Goal: Information Seeking & Learning: Learn about a topic

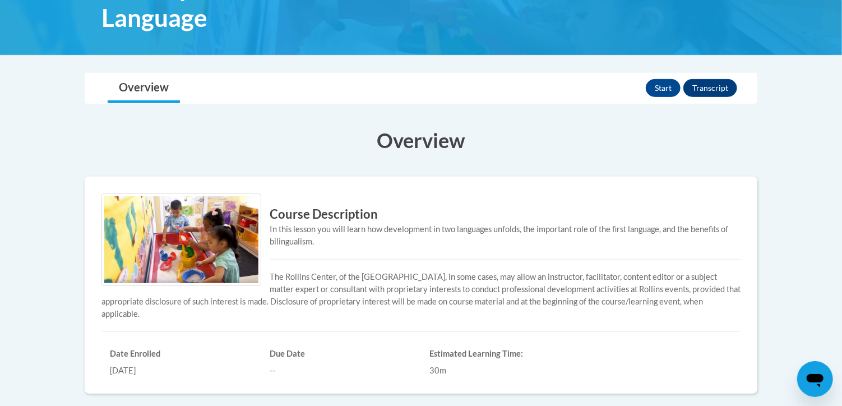
scroll to position [208, 0]
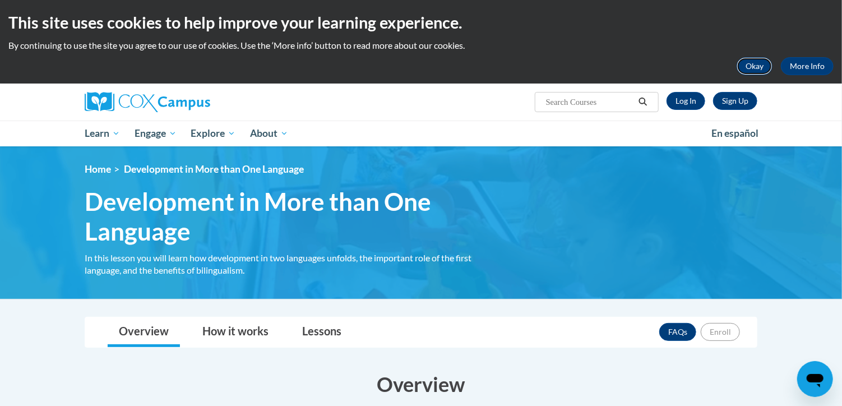
click at [760, 62] on button "Okay" at bounding box center [754, 66] width 36 height 18
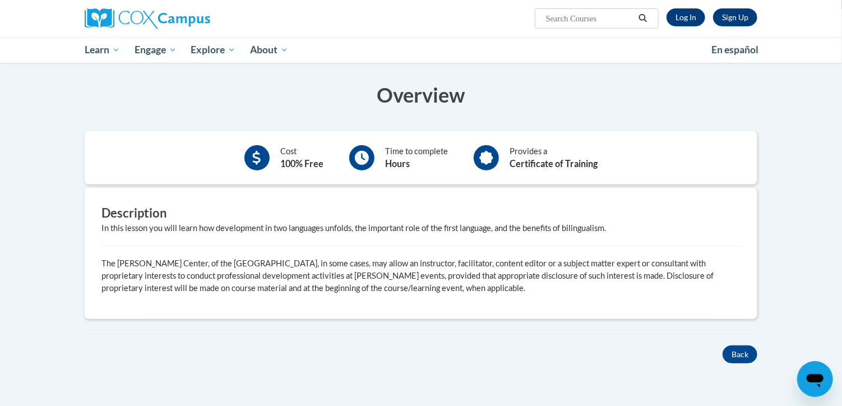
scroll to position [215, 0]
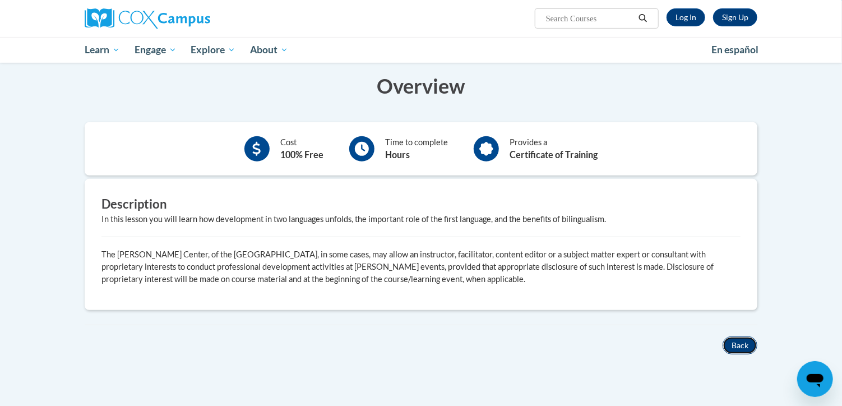
click at [744, 342] on button "Back" at bounding box center [739, 345] width 35 height 18
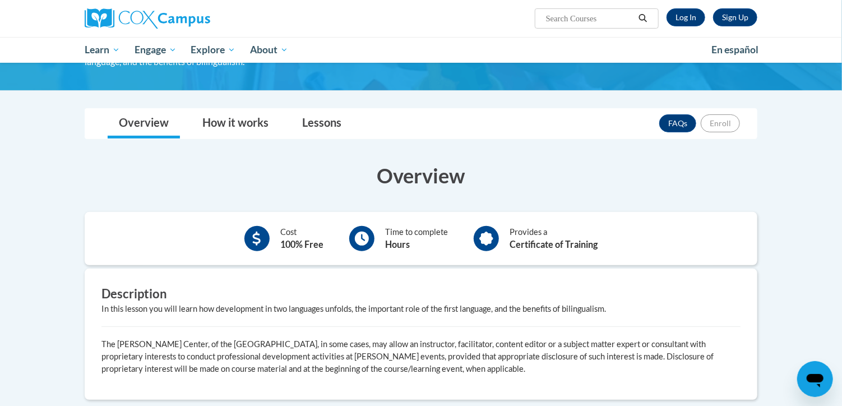
scroll to position [415, 0]
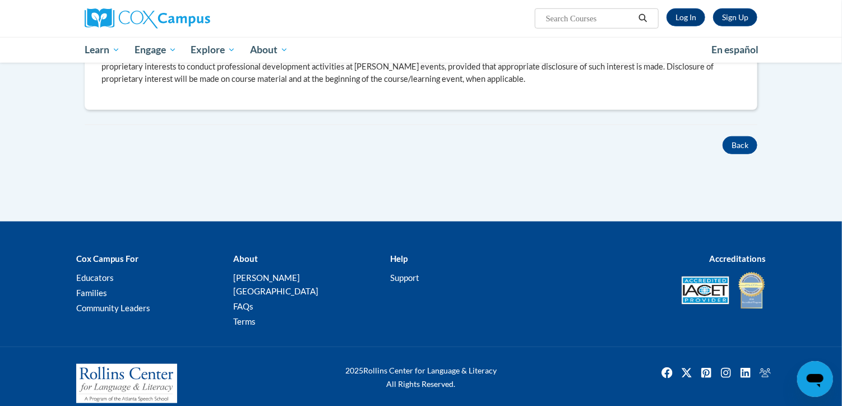
click at [744, 155] on div "× Close Course Enrollment Please select... × Close × #" at bounding box center [421, 20] width 706 height 404
click at [735, 141] on button "Back" at bounding box center [739, 145] width 35 height 18
click at [737, 143] on button "Back" at bounding box center [739, 145] width 35 height 18
click at [742, 145] on button "Back" at bounding box center [739, 145] width 35 height 18
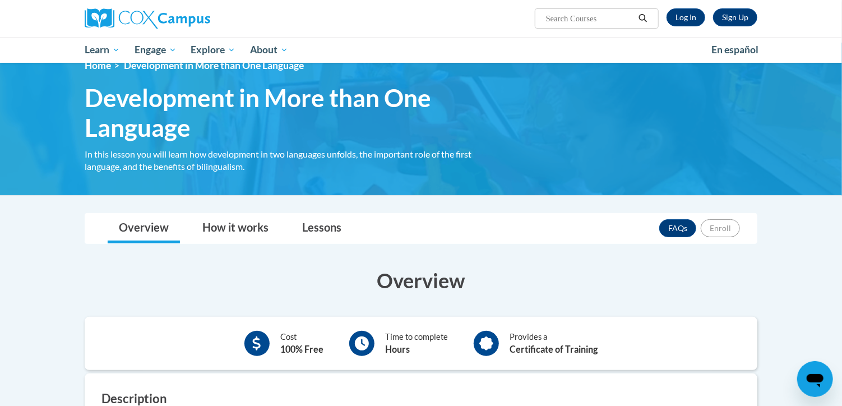
scroll to position [0, 0]
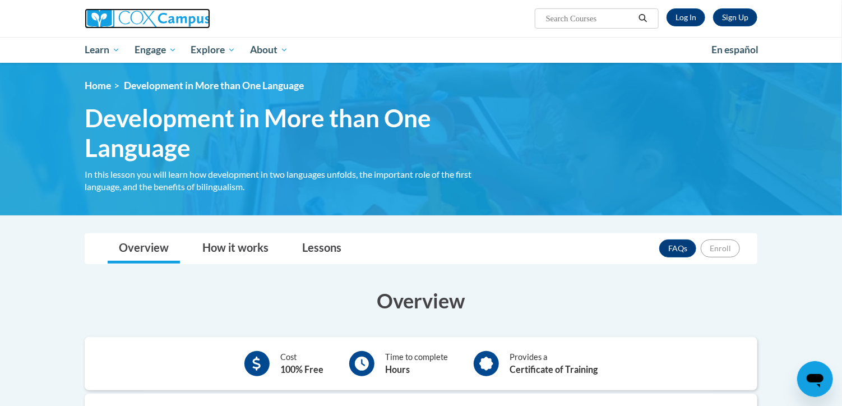
drag, startPoint x: 123, startPoint y: 27, endPoint x: 112, endPoint y: 18, distance: 13.9
click at [112, 18] on img at bounding box center [148, 18] width 126 height 20
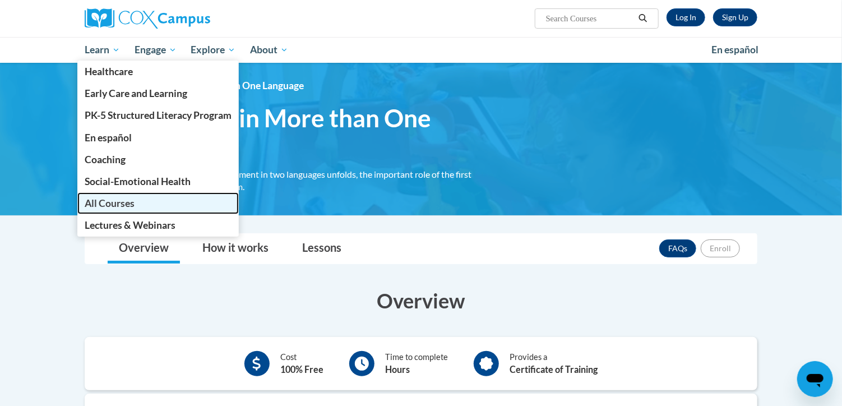
drag, startPoint x: 119, startPoint y: 198, endPoint x: 109, endPoint y: 201, distance: 10.6
click at [109, 201] on span "All Courses" at bounding box center [110, 203] width 50 height 12
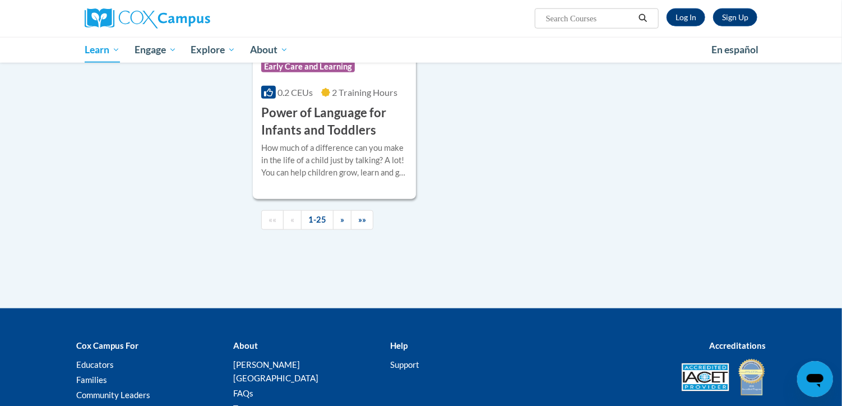
scroll to position [2656, 0]
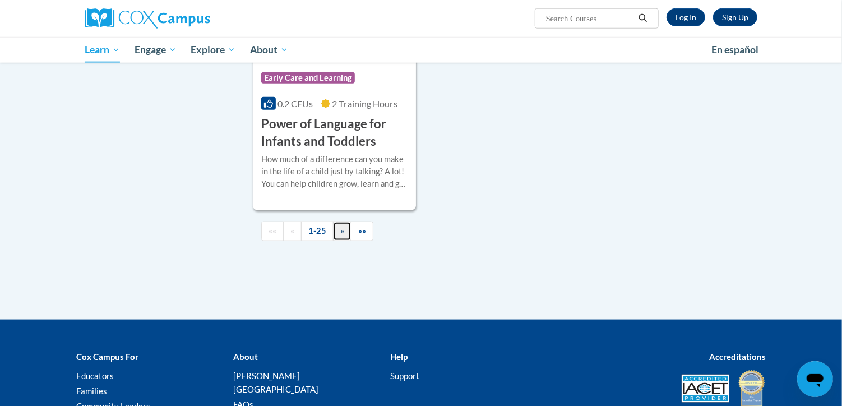
click at [340, 235] on span "»" at bounding box center [342, 231] width 4 height 10
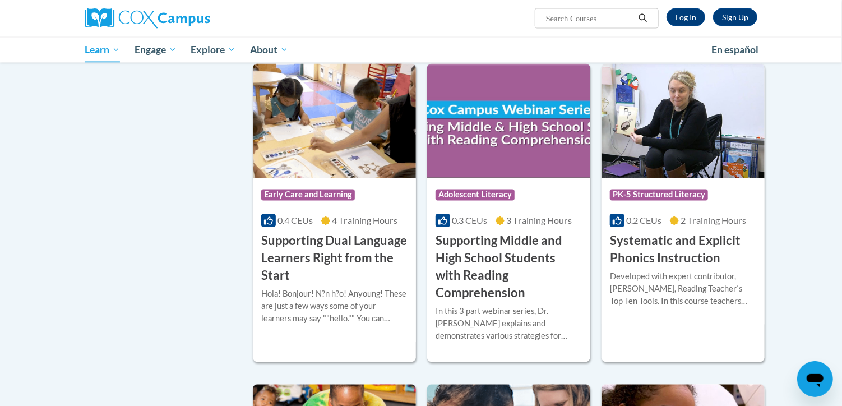
scroll to position [968, 0]
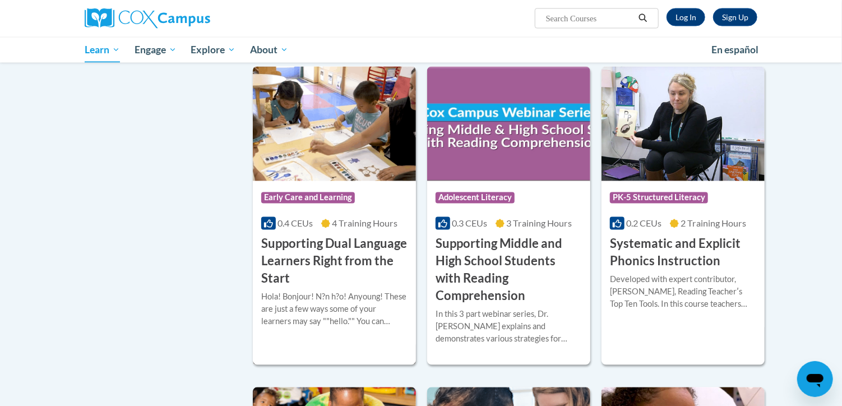
click at [379, 230] on div "Course Category: Early Care and Learning 0.4 CEUs 4 Training Hours COURSE Suppo…" at bounding box center [334, 234] width 163 height 106
drag, startPoint x: 367, startPoint y: 248, endPoint x: 282, endPoint y: 236, distance: 85.4
click at [282, 236] on h3 "Supporting Dual Language Learners Right from the Start" at bounding box center [334, 261] width 146 height 52
click at [687, 15] on link "Log In" at bounding box center [685, 17] width 39 height 18
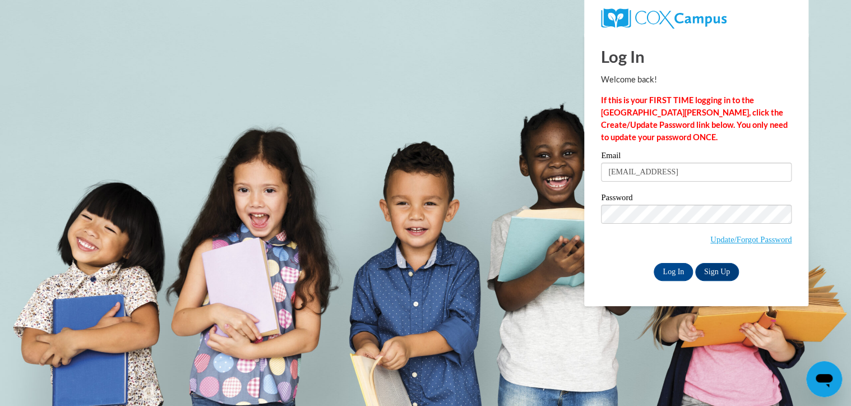
click at [784, 173] on input "reynoldsbritany@yahoo" at bounding box center [696, 171] width 191 height 19
type input "r"
type input "reynoldsbritany@yahoo.com"
click at [653, 263] on input "Log In" at bounding box center [672, 272] width 39 height 18
click at [666, 273] on input "Log In" at bounding box center [672, 272] width 39 height 18
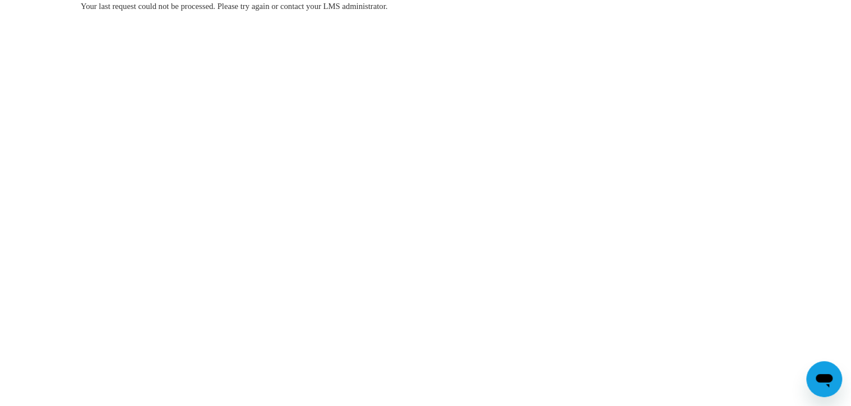
click at [482, 56] on div "Your last request could not be processed. Please try again or contact your LMS …" at bounding box center [425, 40] width 706 height 80
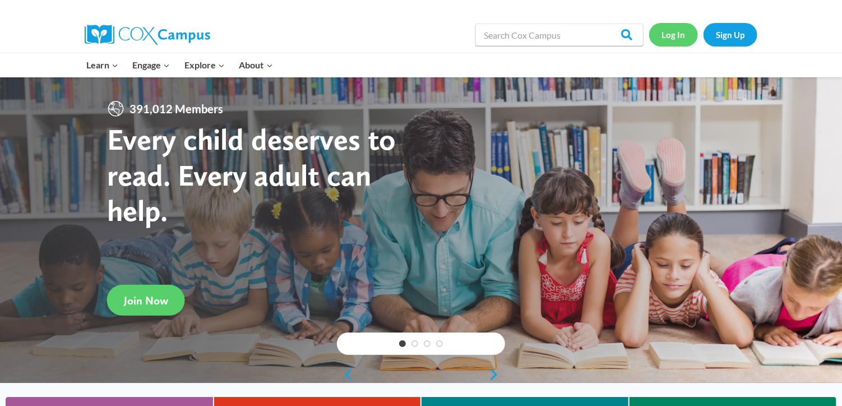
click at [669, 37] on link "Log In" at bounding box center [673, 34] width 49 height 23
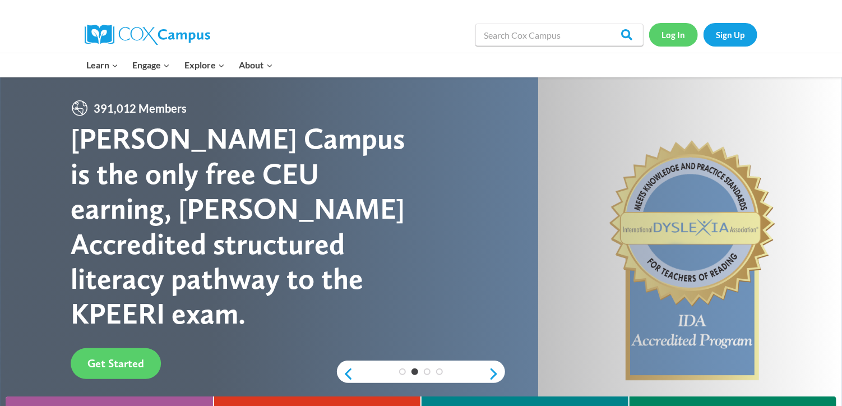
click at [664, 35] on link "Log In" at bounding box center [673, 34] width 49 height 23
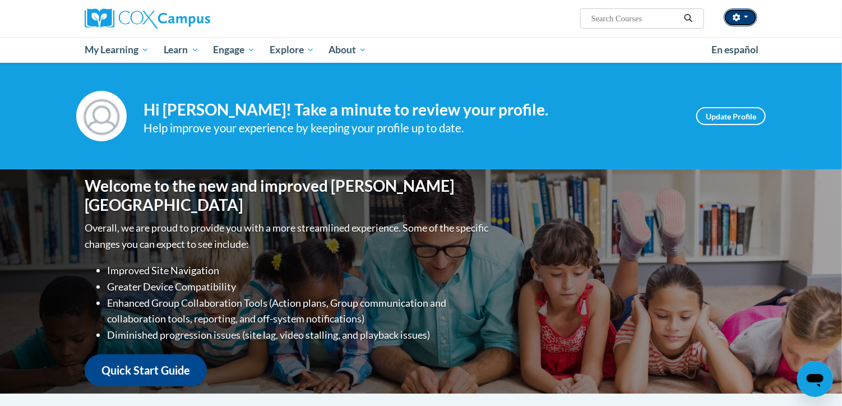
click at [736, 24] on button "button" at bounding box center [740, 17] width 34 height 18
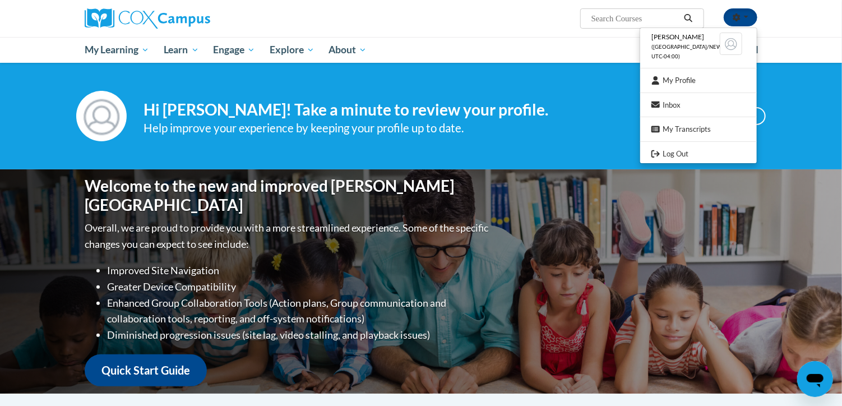
click at [806, 58] on div "[PERSON_NAME] ([GEOGRAPHIC_DATA]/New_York UTC-04:00) My Profile Inbox My Transc…" at bounding box center [421, 31] width 842 height 63
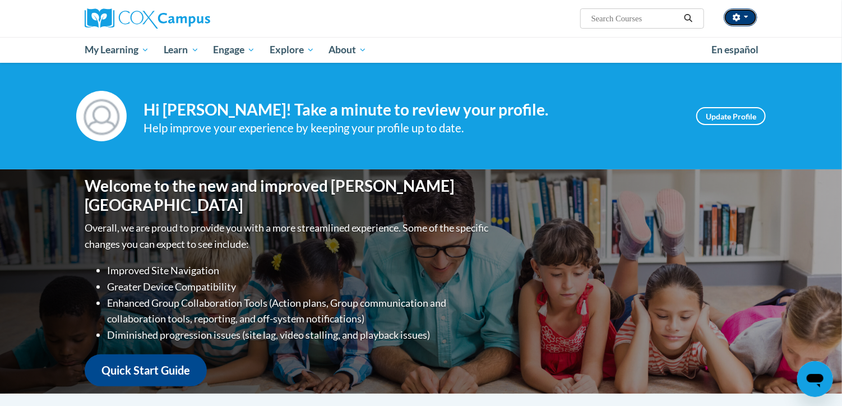
click at [746, 21] on button "button" at bounding box center [740, 17] width 34 height 18
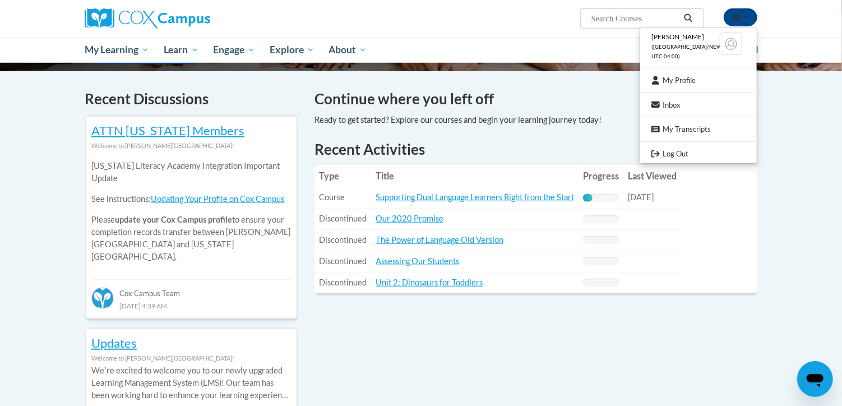
scroll to position [320, 0]
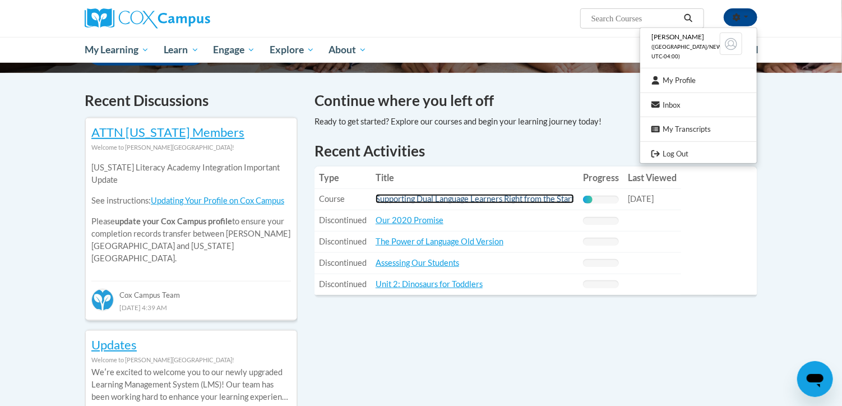
click at [507, 197] on link "Supporting Dual Language Learners Right from the Start" at bounding box center [474, 199] width 198 height 10
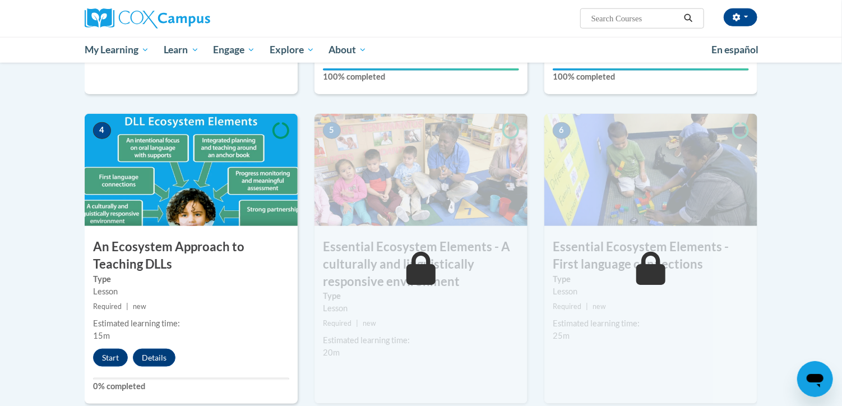
scroll to position [525, 0]
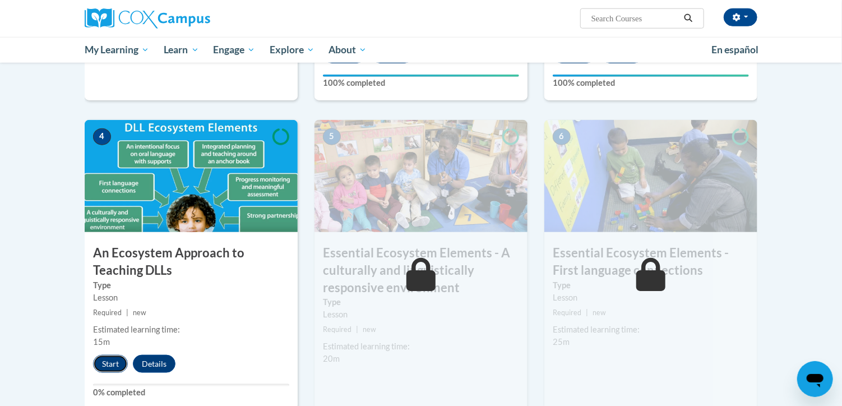
click at [101, 363] on button "Start" at bounding box center [110, 364] width 35 height 18
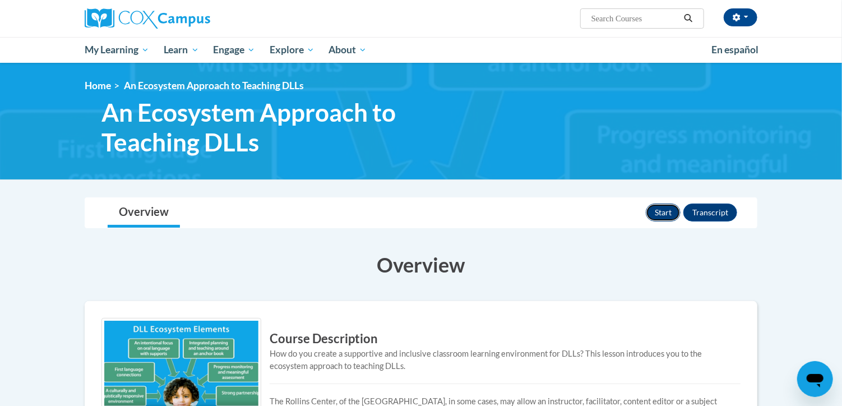
click at [659, 215] on button "Start" at bounding box center [662, 212] width 35 height 18
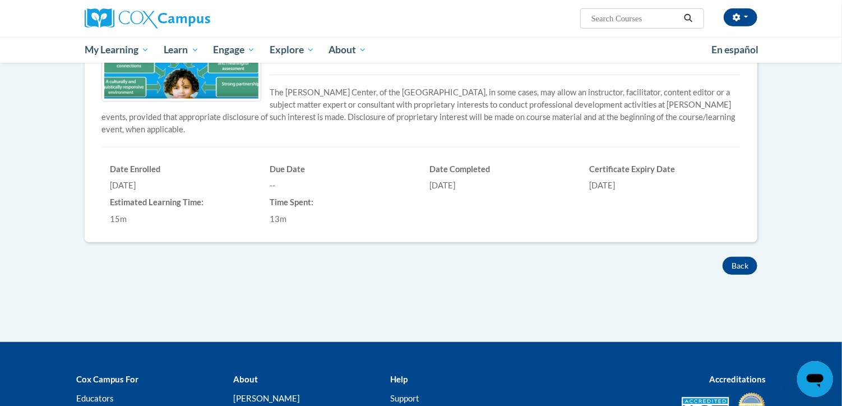
scroll to position [312, 0]
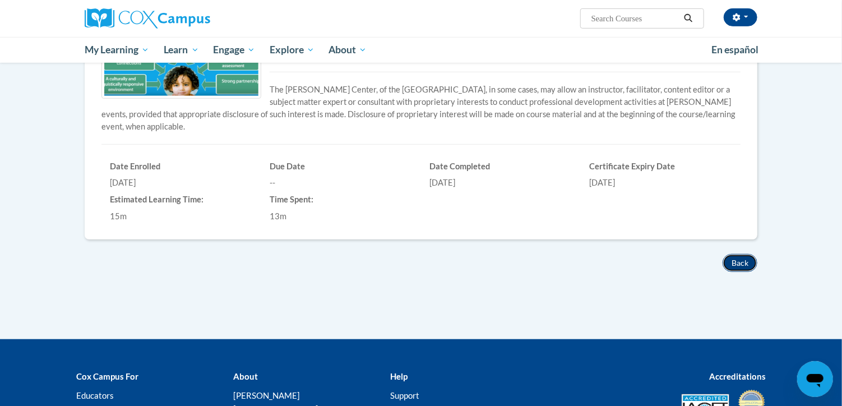
click at [741, 255] on button "Back" at bounding box center [739, 263] width 35 height 18
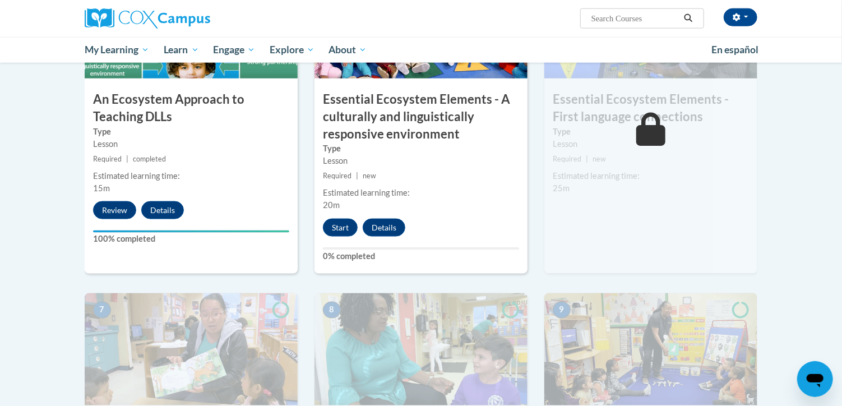
scroll to position [701, 0]
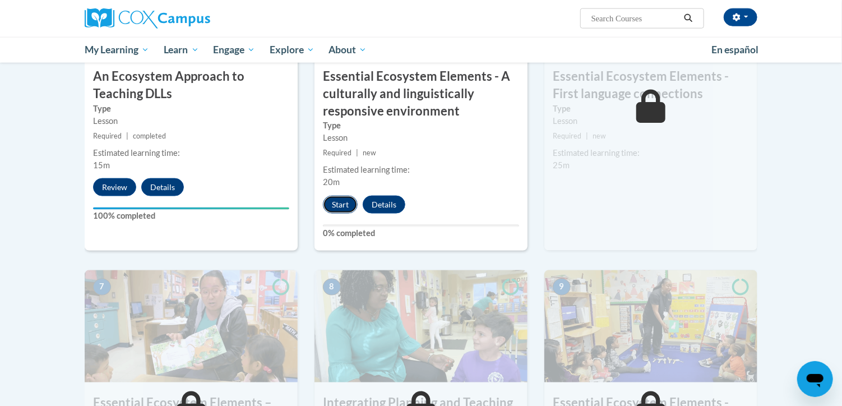
click at [335, 207] on button "Start" at bounding box center [340, 205] width 35 height 18
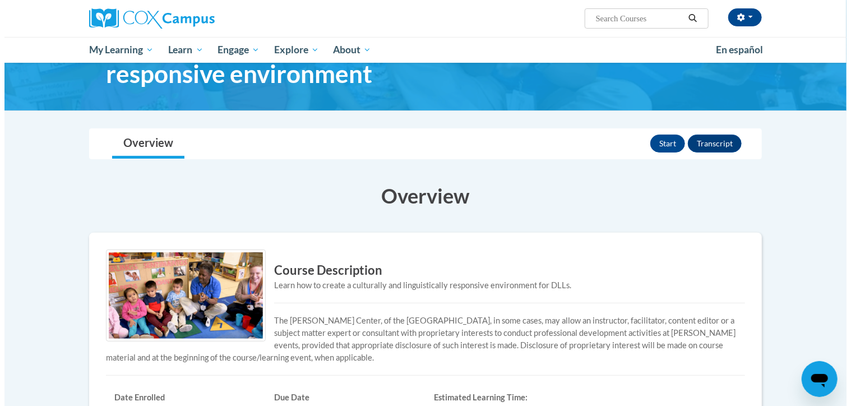
scroll to position [82, 0]
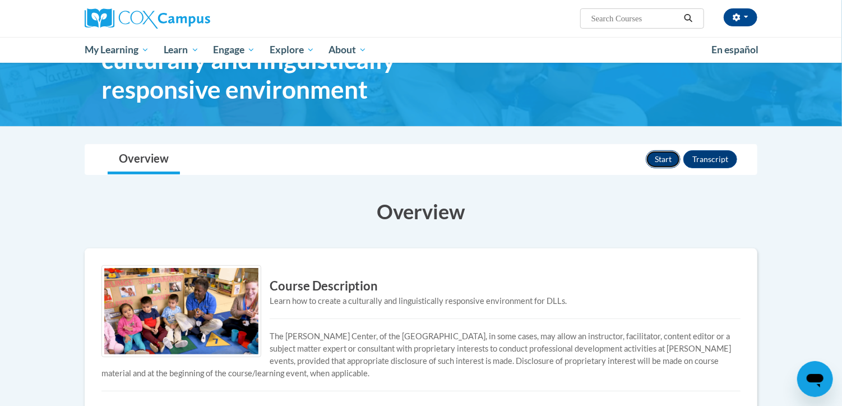
click at [670, 151] on button "Start" at bounding box center [662, 159] width 35 height 18
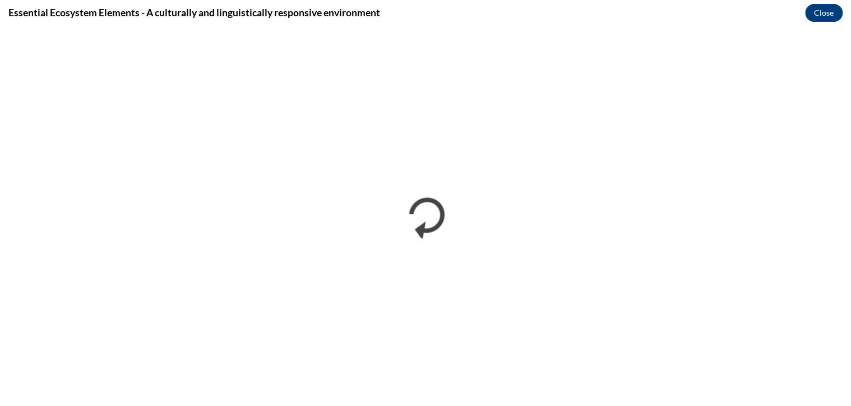
scroll to position [0, 0]
